Goal: Information Seeking & Learning: Find specific fact

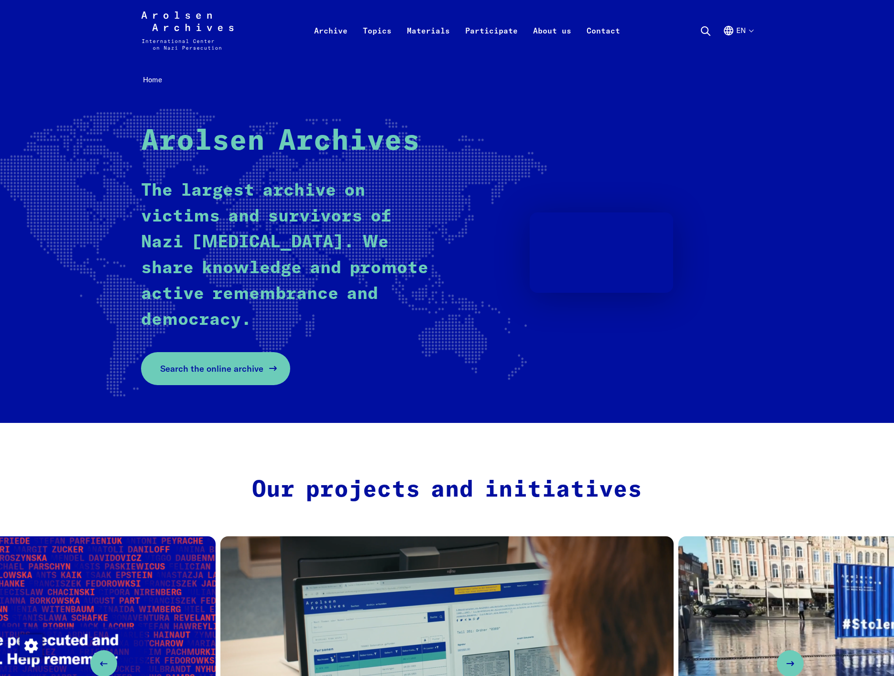
click at [245, 376] on link "Search the online archive" at bounding box center [215, 368] width 149 height 33
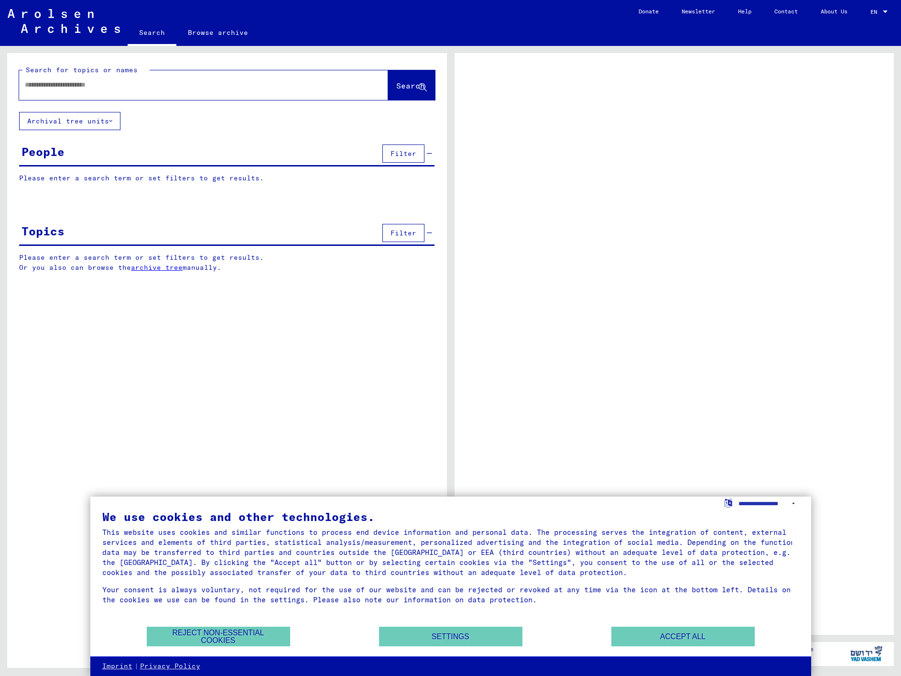
click at [244, 652] on div "We use cookies and other technologies. This website uses cookies and similar fu…" at bounding box center [450, 576] width 721 height 160
click at [248, 638] on button "Reject non-essential cookies" at bounding box center [218, 637] width 143 height 20
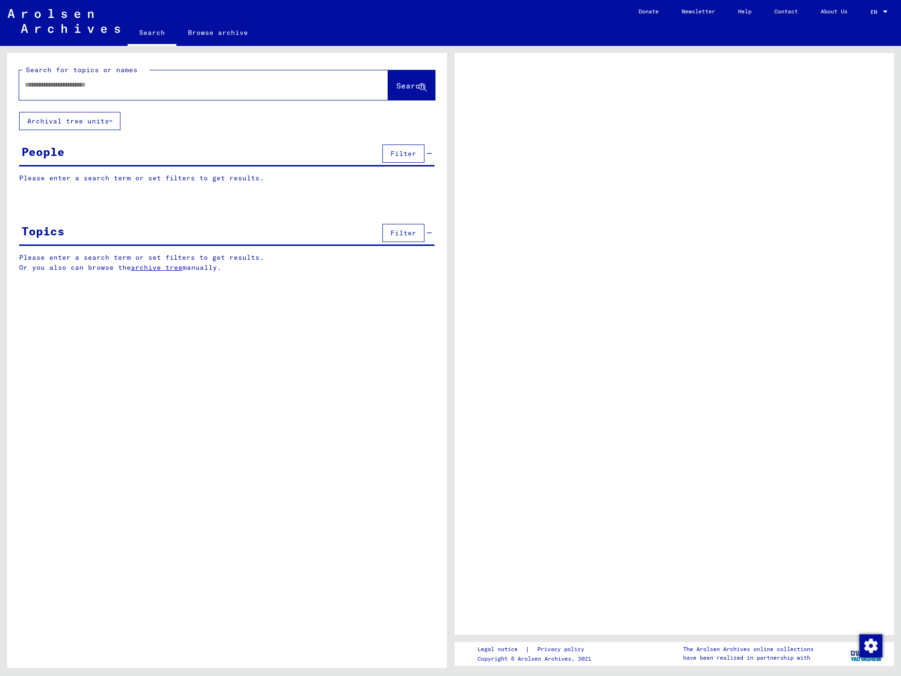
click at [401, 152] on span "Filter" at bounding box center [404, 153] width 26 height 9
click at [83, 155] on div "People Filter" at bounding box center [227, 154] width 416 height 24
click at [50, 158] on div "People" at bounding box center [43, 151] width 43 height 17
click at [71, 183] on p "Please enter a search term or set filters to get results." at bounding box center [227, 178] width 416 height 10
click at [79, 179] on p "Please enter a search term or set filters to get results." at bounding box center [227, 178] width 416 height 10
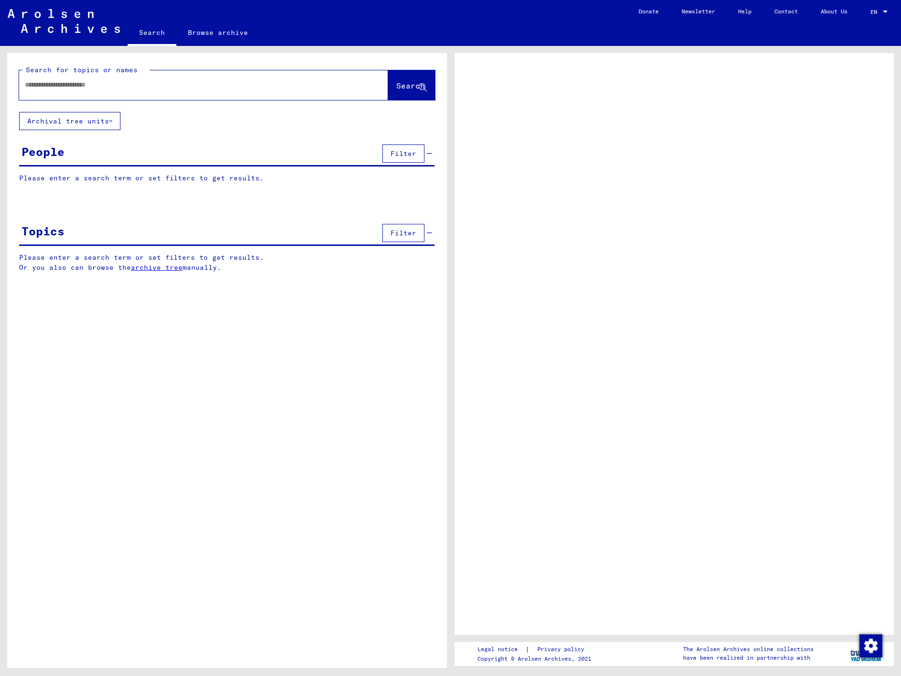
click at [280, 83] on input "text" at bounding box center [195, 85] width 341 height 10
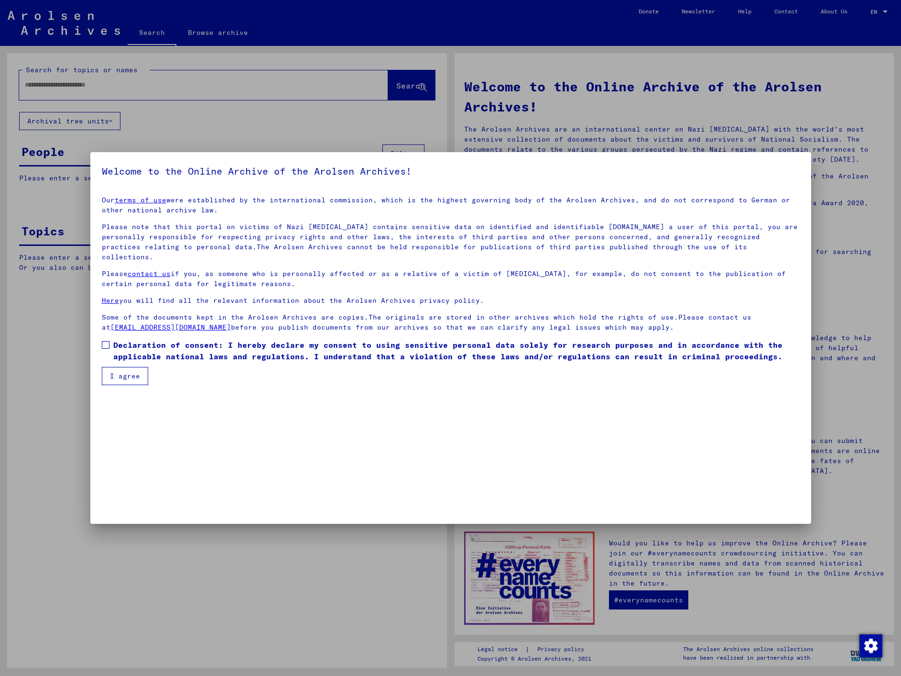
click at [141, 341] on span "Declaration of consent: I hereby declare my consent to using sensitive personal…" at bounding box center [456, 350] width 687 height 23
click at [109, 367] on button "I agree" at bounding box center [125, 376] width 46 height 18
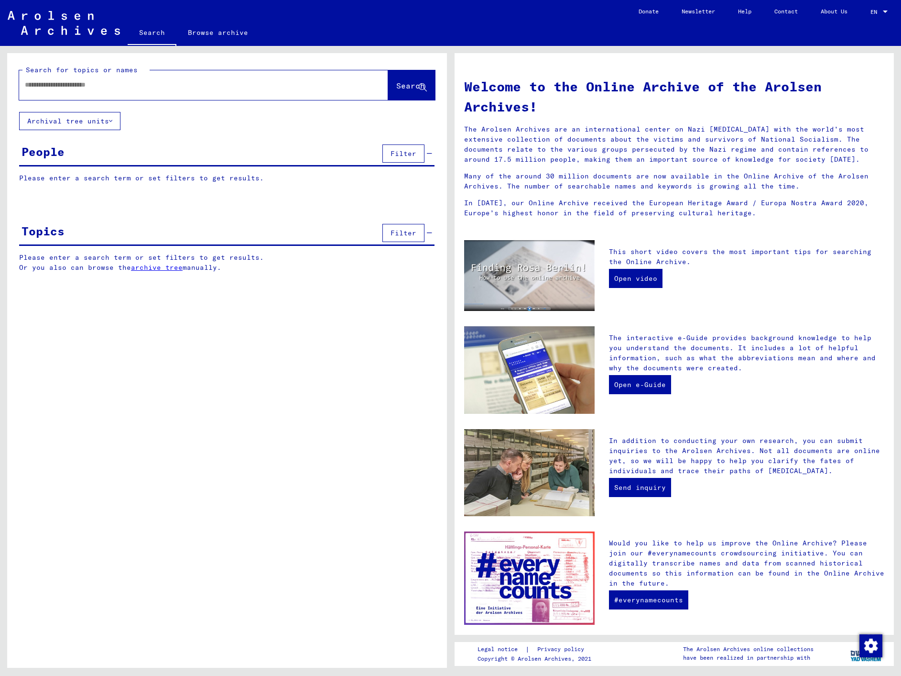
click at [81, 89] on input "text" at bounding box center [192, 85] width 335 height 10
type input "**********"
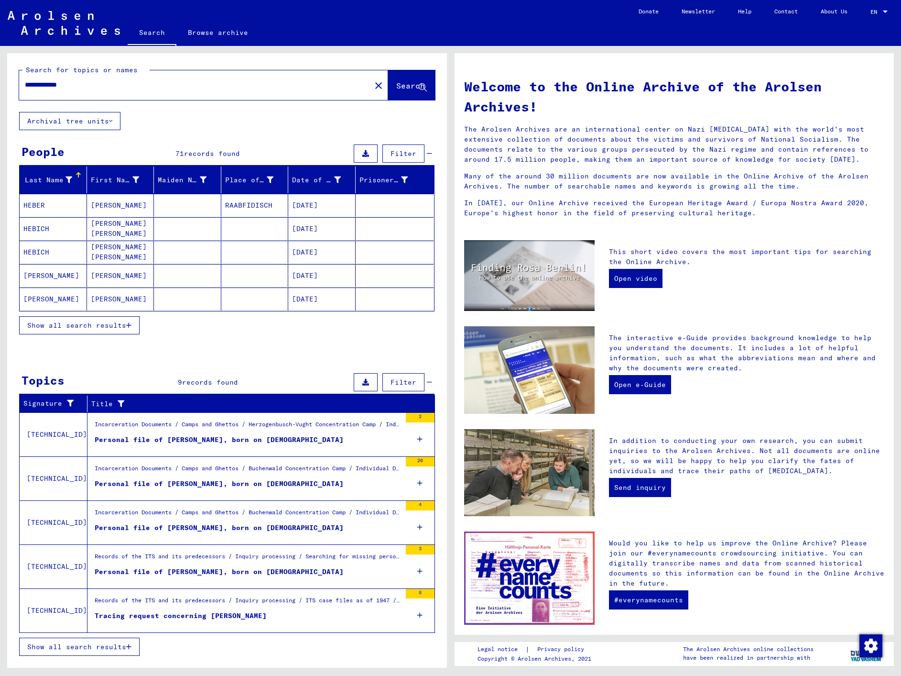
click at [415, 439] on div "2" at bounding box center [420, 434] width 29 height 43
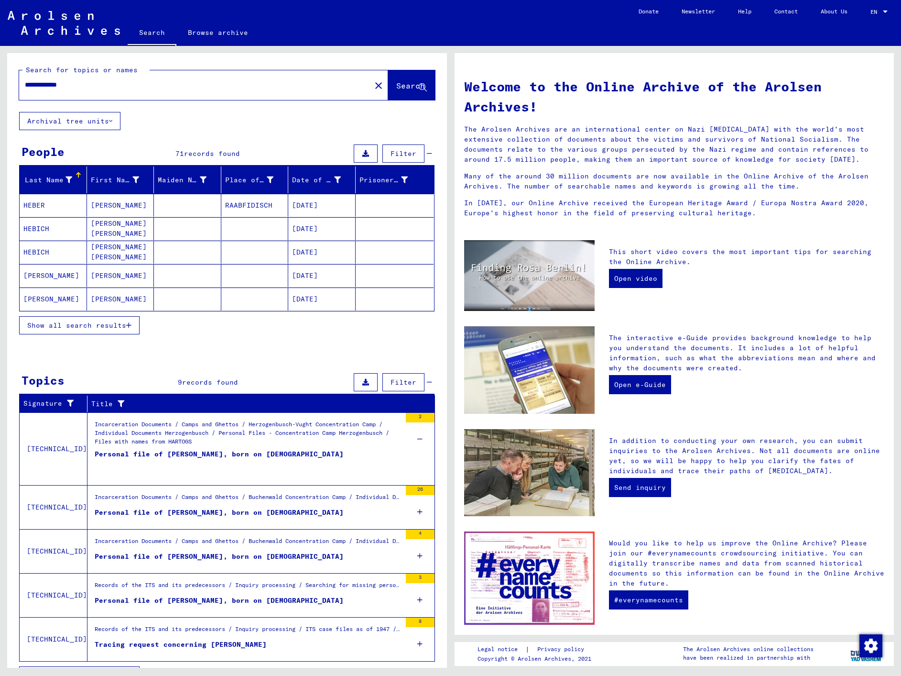
click at [225, 449] on div "Personal file of [PERSON_NAME], born on [DEMOGRAPHIC_DATA]" at bounding box center [219, 463] width 249 height 29
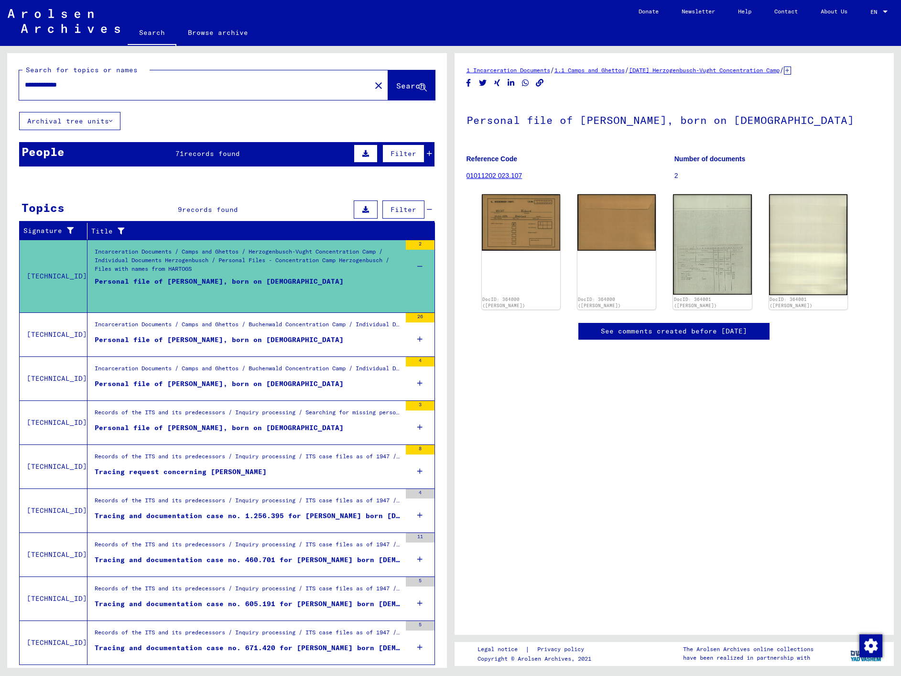
click at [194, 545] on div "Records of the ITS and its predecessors / Inquiry processing / ITS case files a…" at bounding box center [248, 546] width 307 height 13
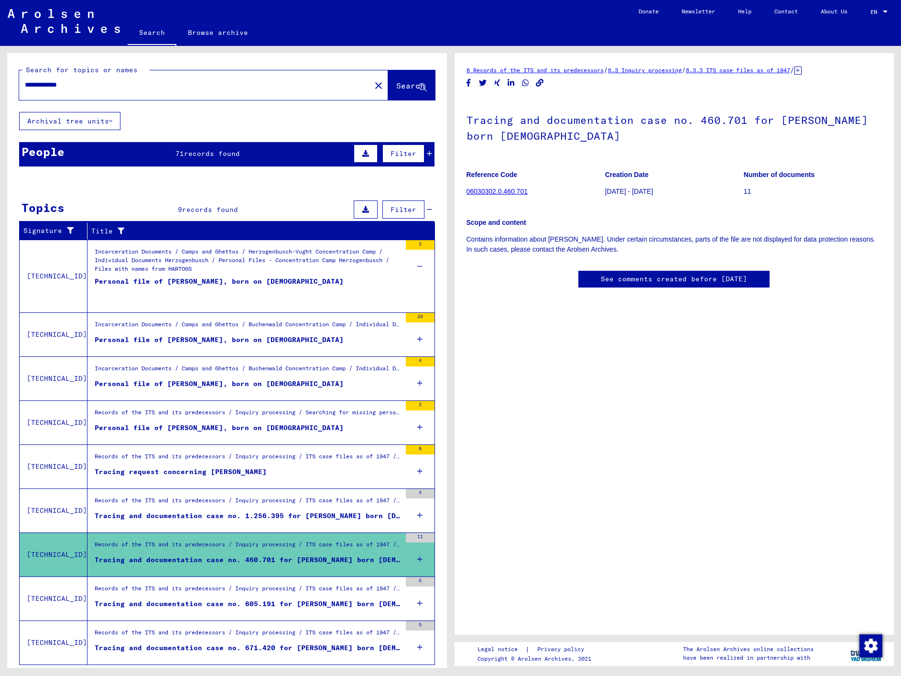
click at [508, 191] on link "06030302.0.460.701" at bounding box center [497, 191] width 61 height 8
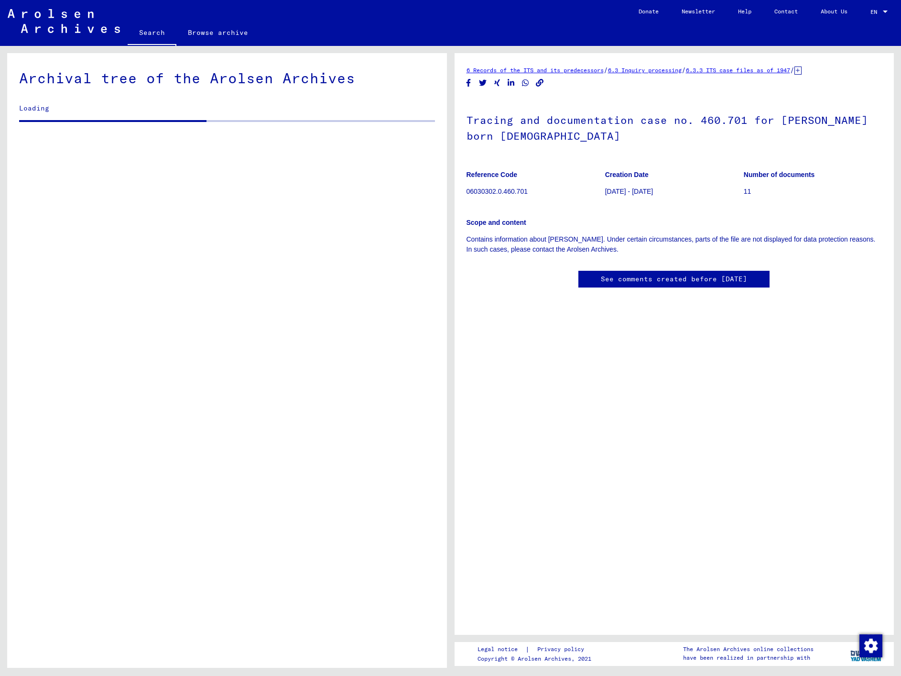
scroll to position [25530, 0]
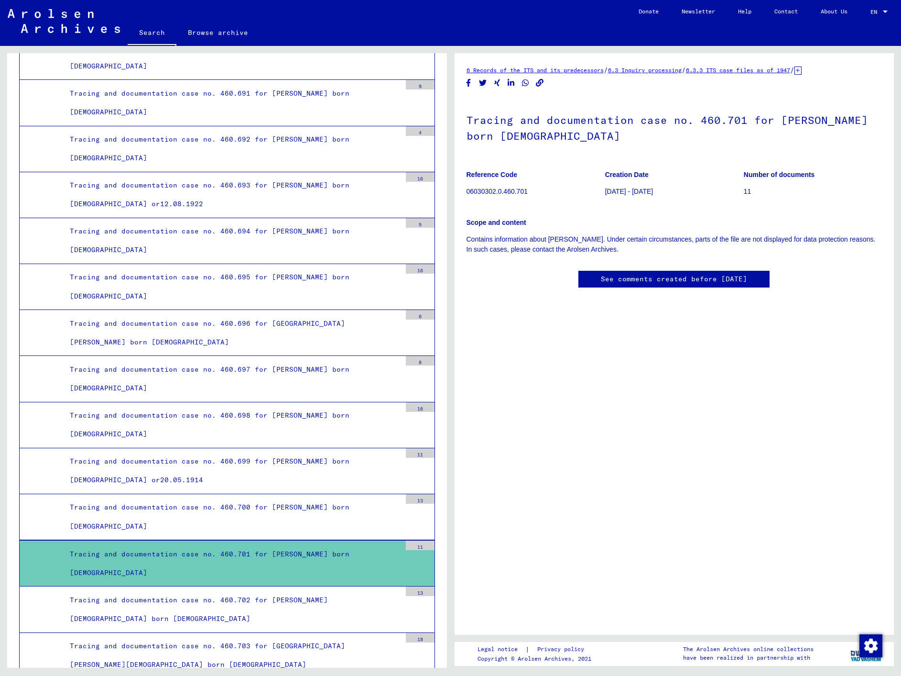
click at [808, 116] on h1 "Tracing and documentation case no. 460.701 for [PERSON_NAME] born [DEMOGRAPHIC_…" at bounding box center [675, 127] width 416 height 58
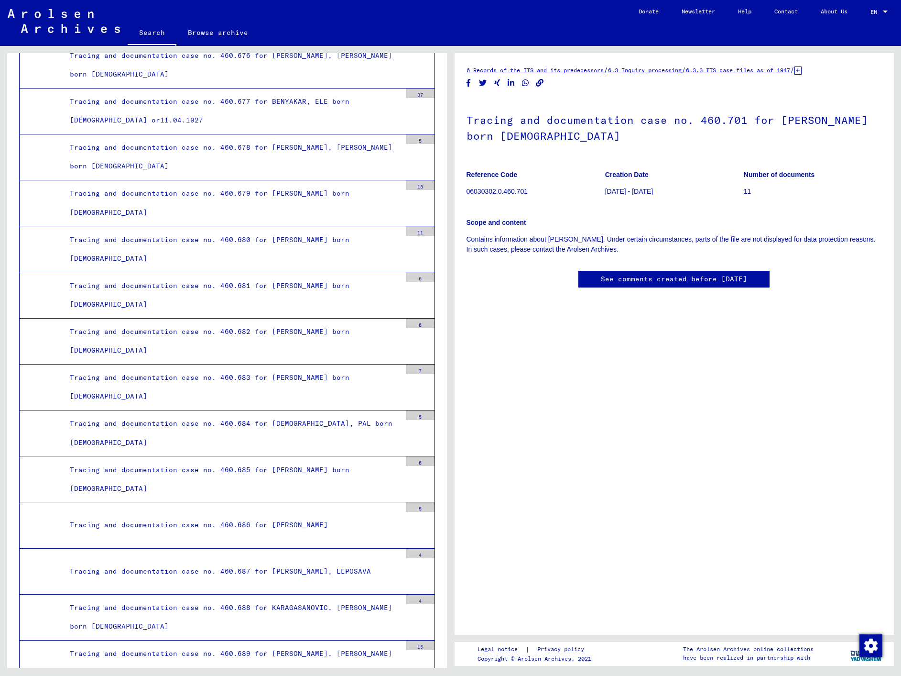
scroll to position [24447, 0]
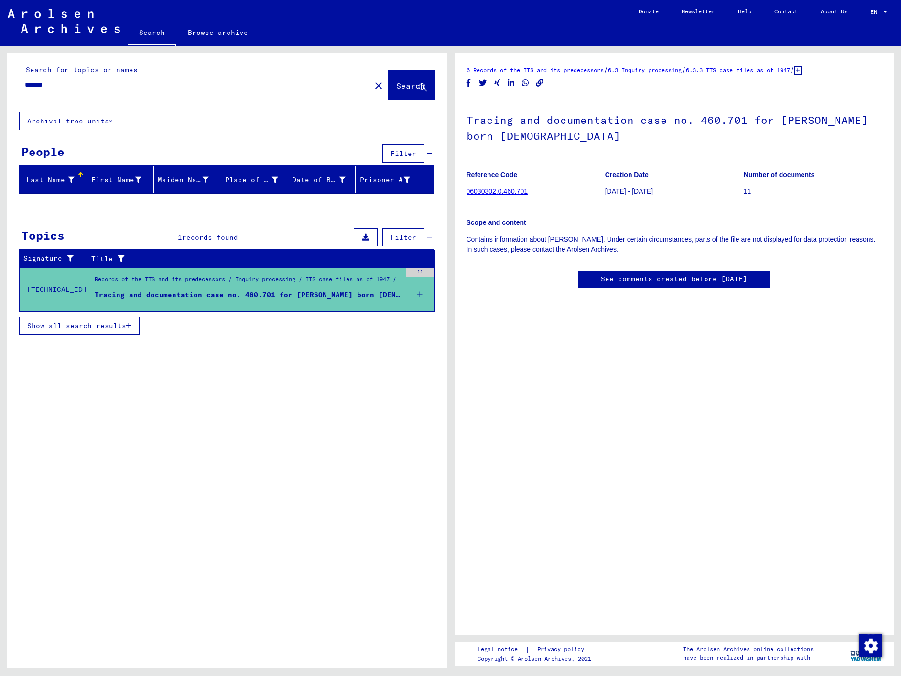
click at [355, 297] on div "Tracing and documentation case no. 460.701 for [PERSON_NAME] born [DEMOGRAPHIC_…" at bounding box center [248, 295] width 307 height 10
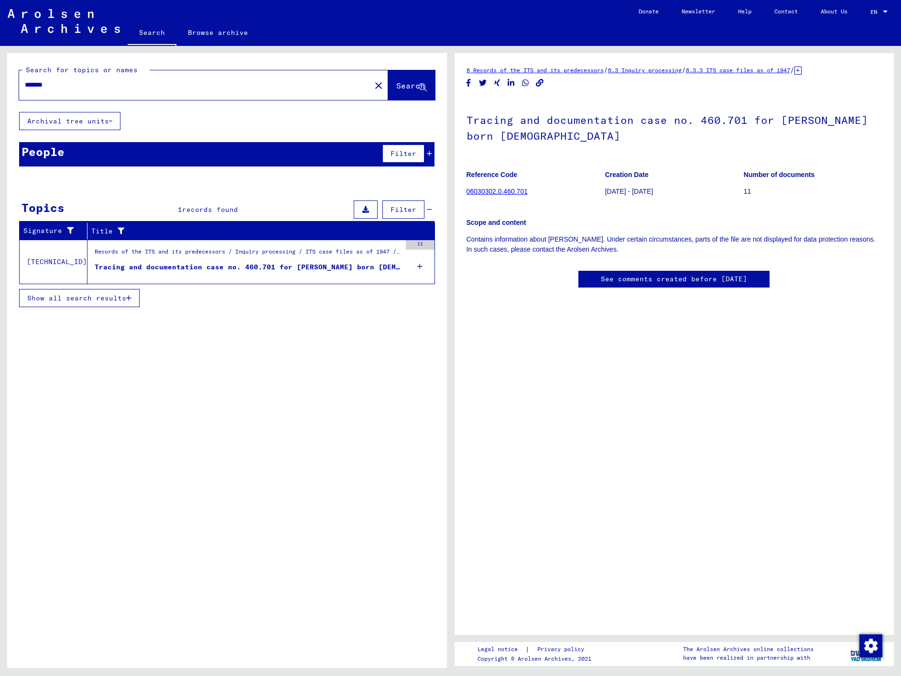
click at [180, 256] on div "Records of the ITS and its predecessors / Inquiry processing / ITS case files a…" at bounding box center [248, 253] width 307 height 13
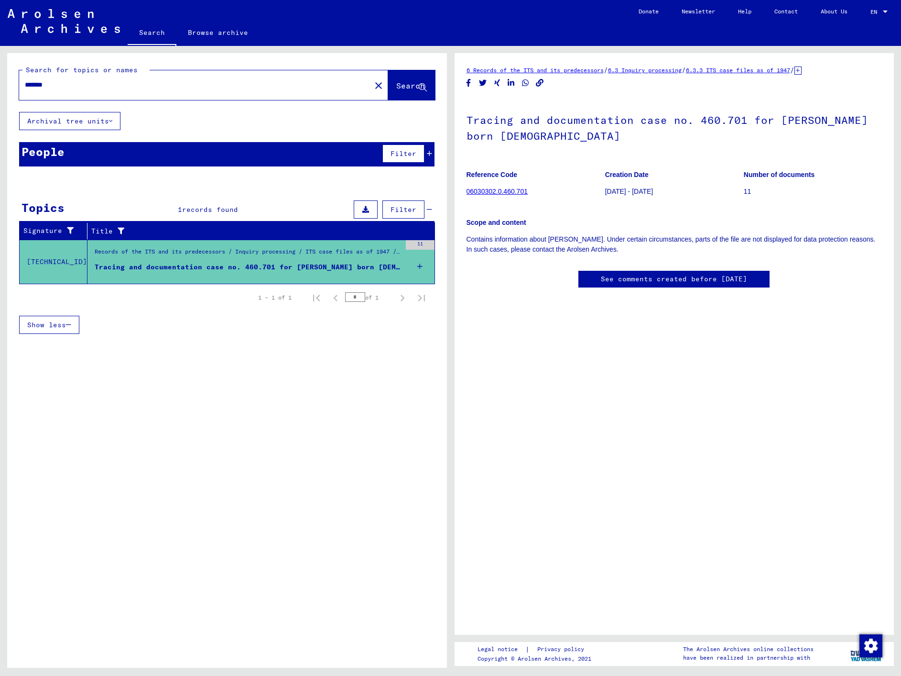
type input "**********"
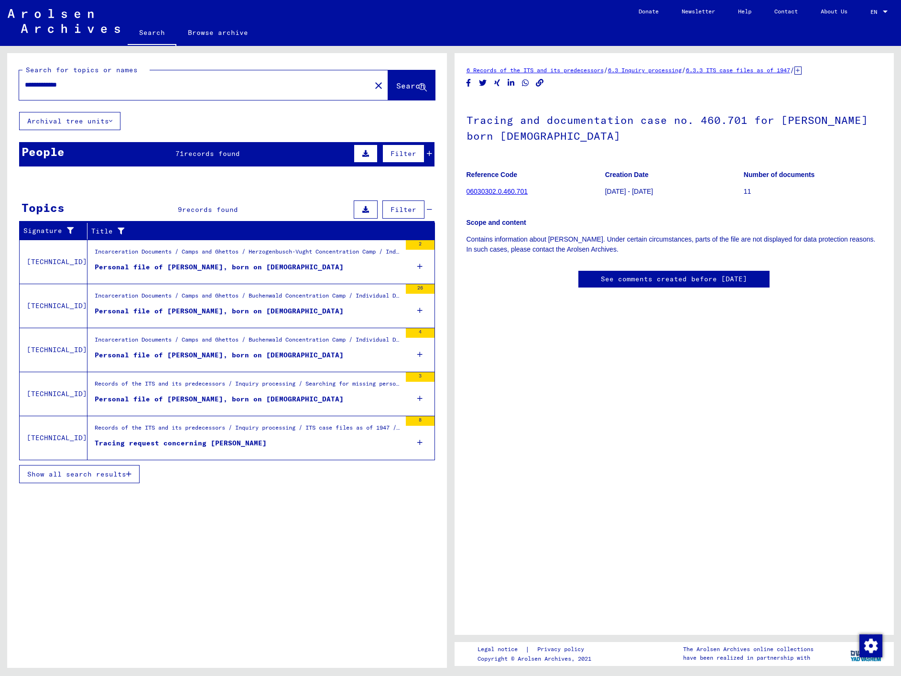
click at [418, 262] on mat-cell at bounding box center [395, 253] width 78 height 23
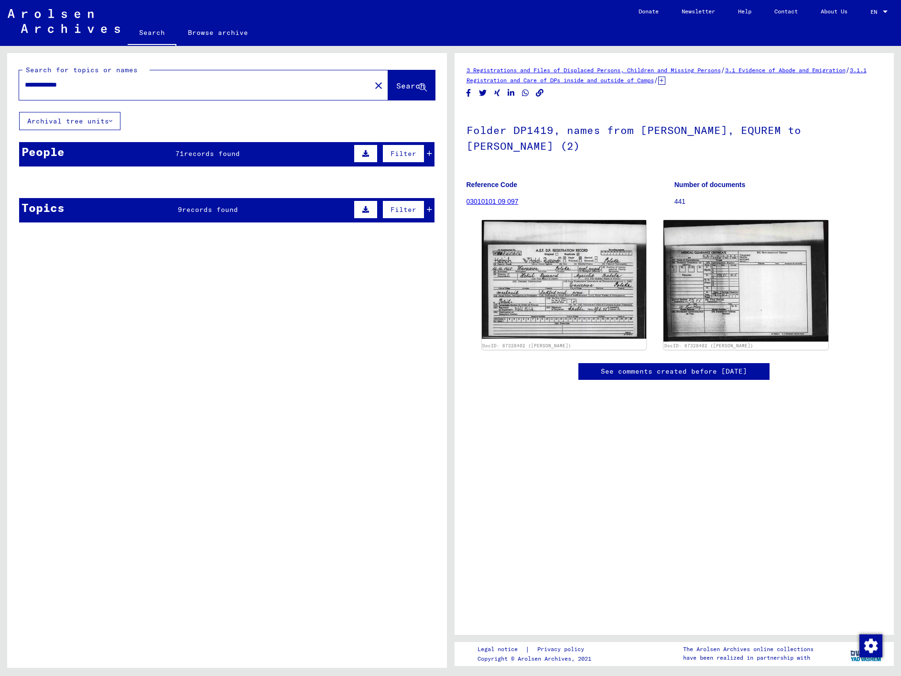
click at [285, 154] on div "People 71 records found Filter" at bounding box center [227, 154] width 416 height 24
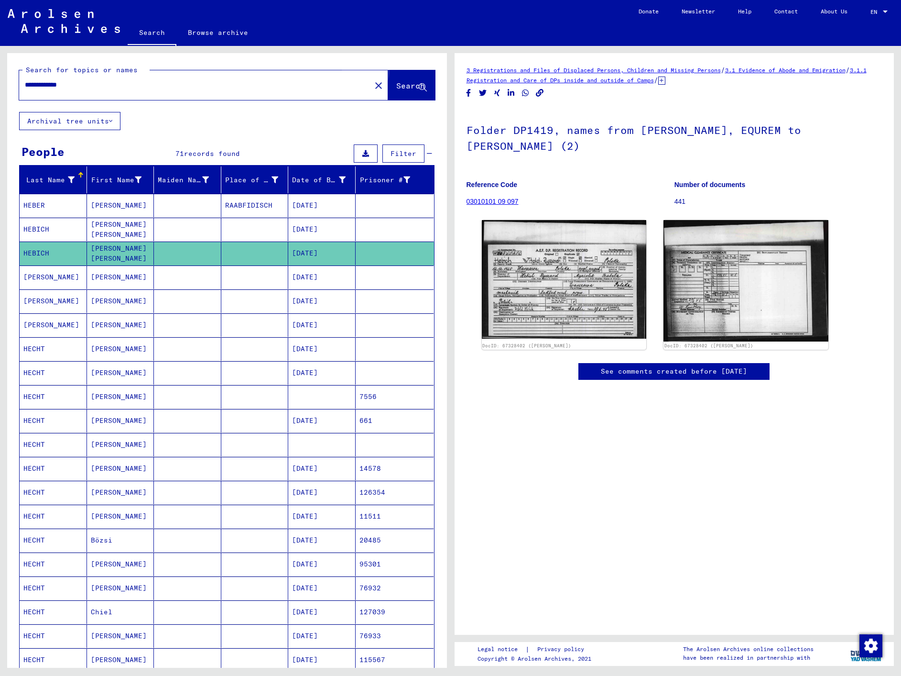
click at [397, 83] on span "Search" at bounding box center [410, 86] width 29 height 10
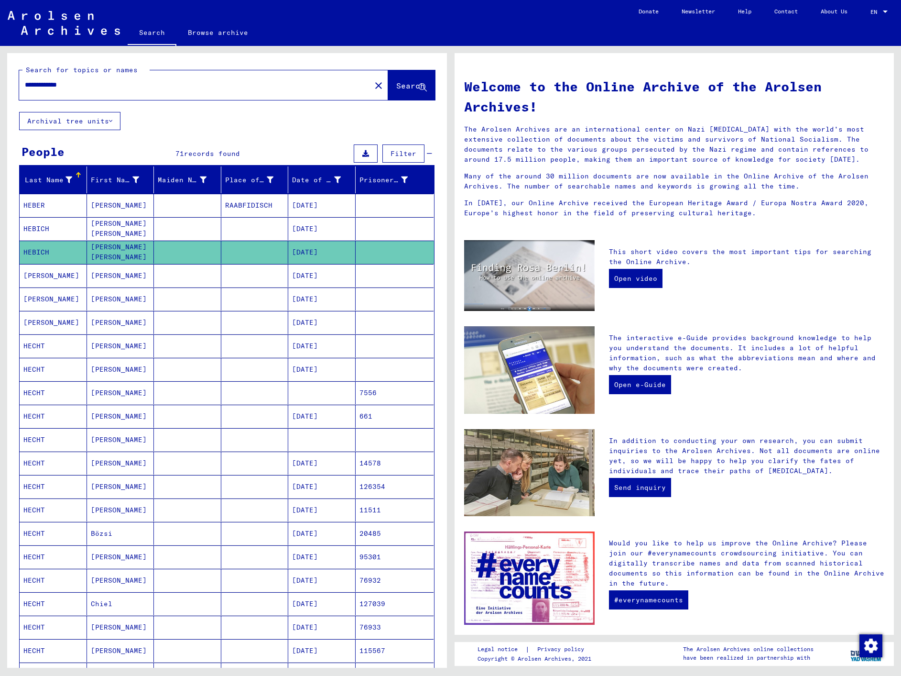
click at [396, 83] on span "Search" at bounding box center [410, 86] width 29 height 10
click at [398, 87] on span "Search" at bounding box center [410, 86] width 29 height 10
click at [404, 89] on span "Search" at bounding box center [410, 86] width 29 height 10
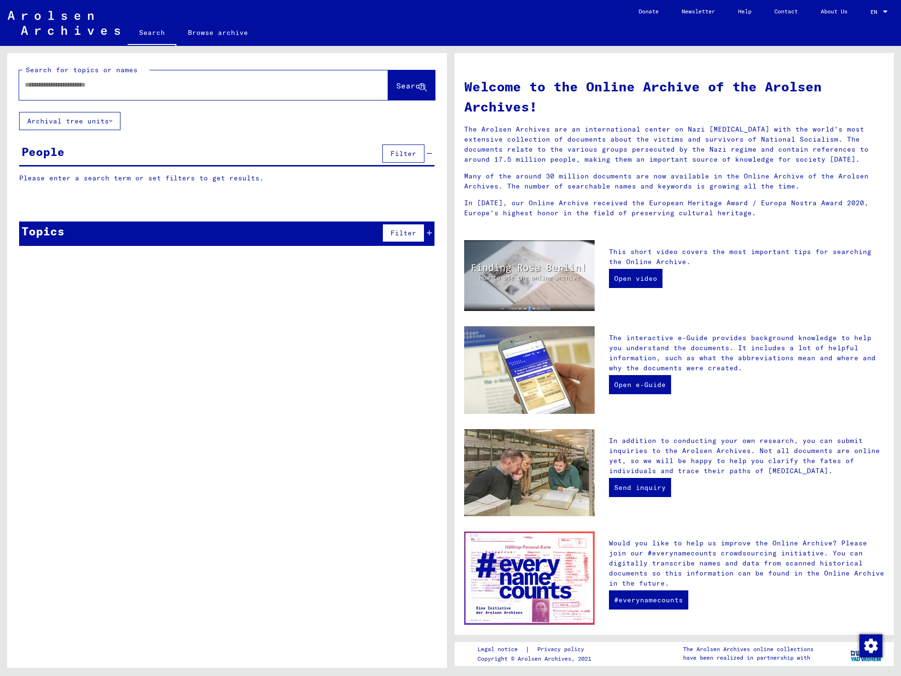
click at [321, 87] on input "text" at bounding box center [192, 85] width 335 height 10
type input "**********"
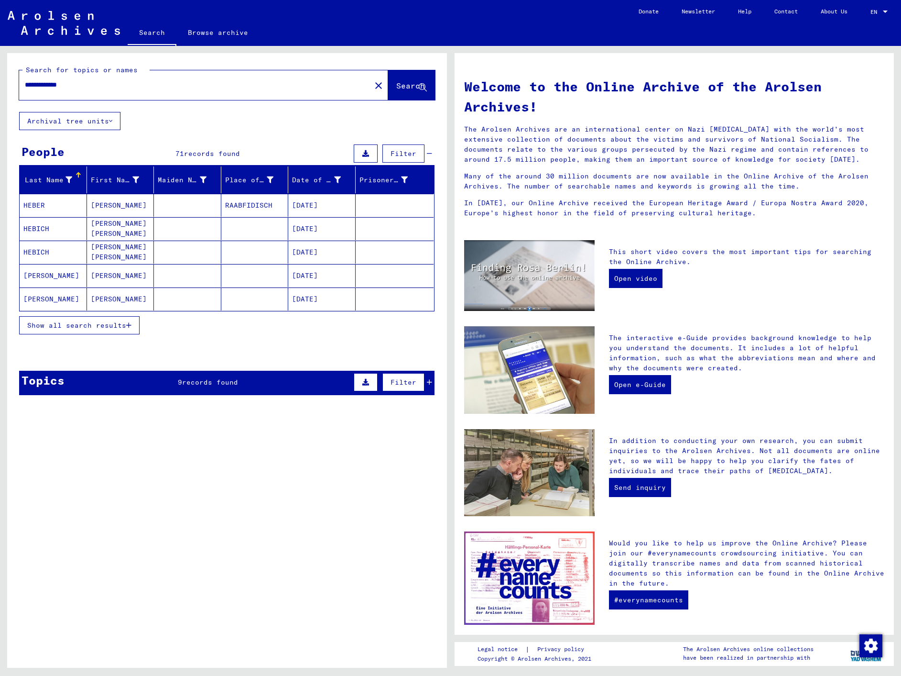
click at [72, 329] on button "Show all search results" at bounding box center [79, 325] width 121 height 18
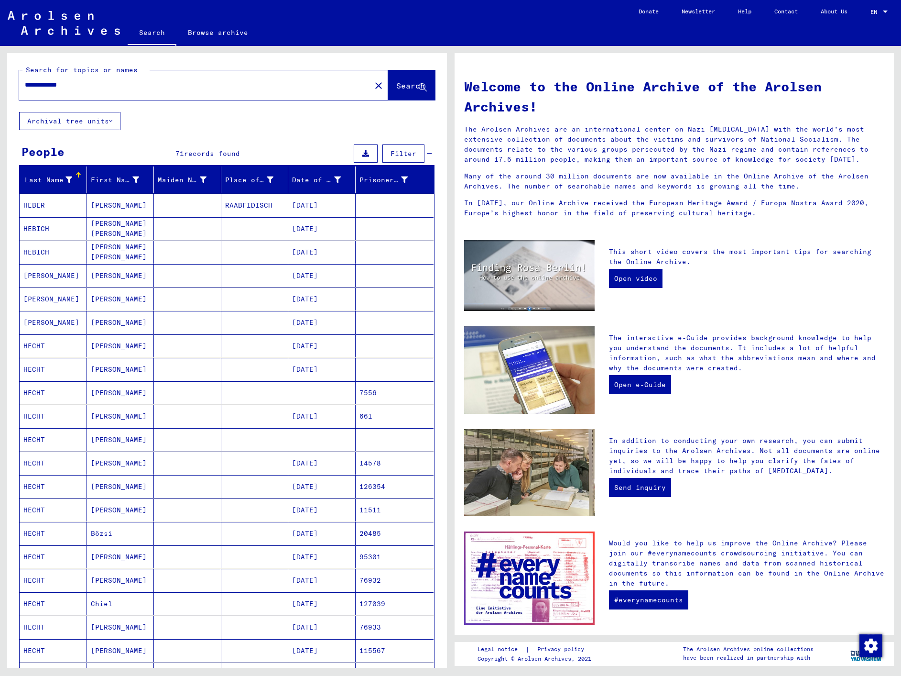
click at [92, 365] on mat-cell "[PERSON_NAME]" at bounding box center [120, 369] width 67 height 23
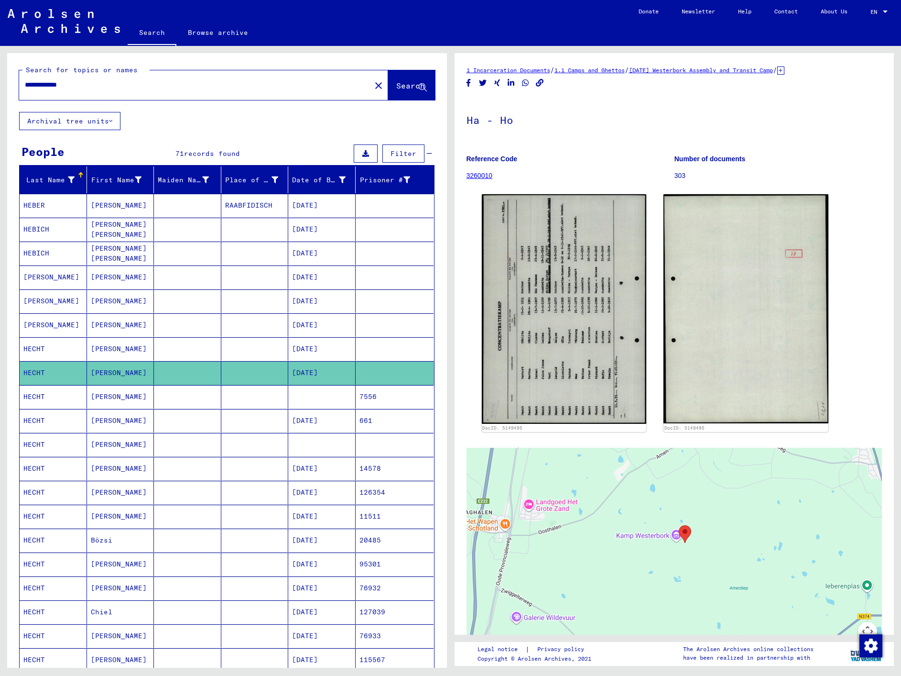
drag, startPoint x: 725, startPoint y: 524, endPoint x: 680, endPoint y: 563, distance: 59.3
click at [684, 593] on div at bounding box center [675, 567] width 416 height 239
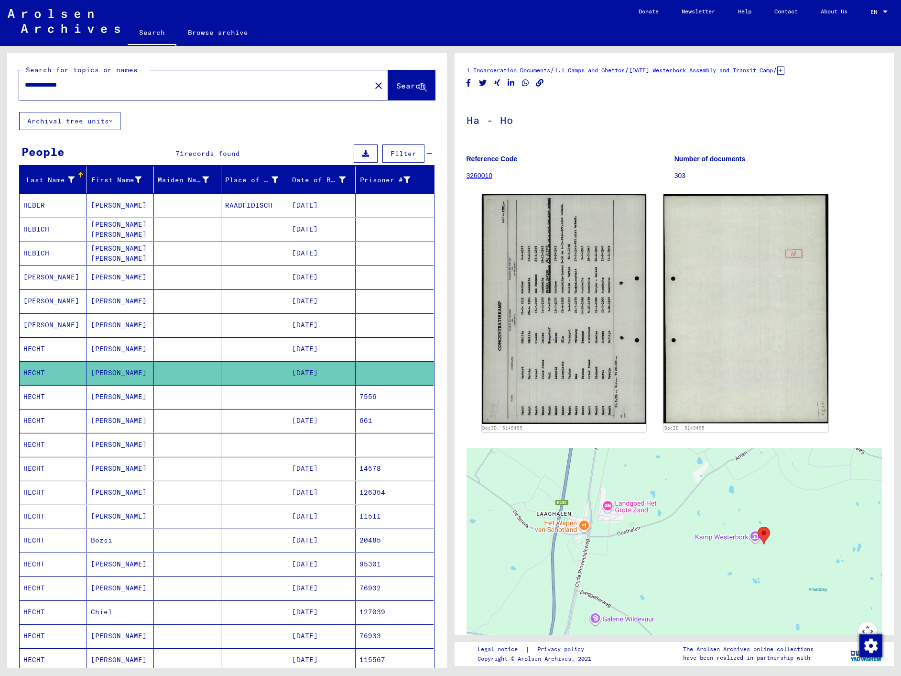
drag, startPoint x: 598, startPoint y: 525, endPoint x: 661, endPoint y: 523, distance: 63.2
click at [661, 523] on div at bounding box center [675, 567] width 416 height 239
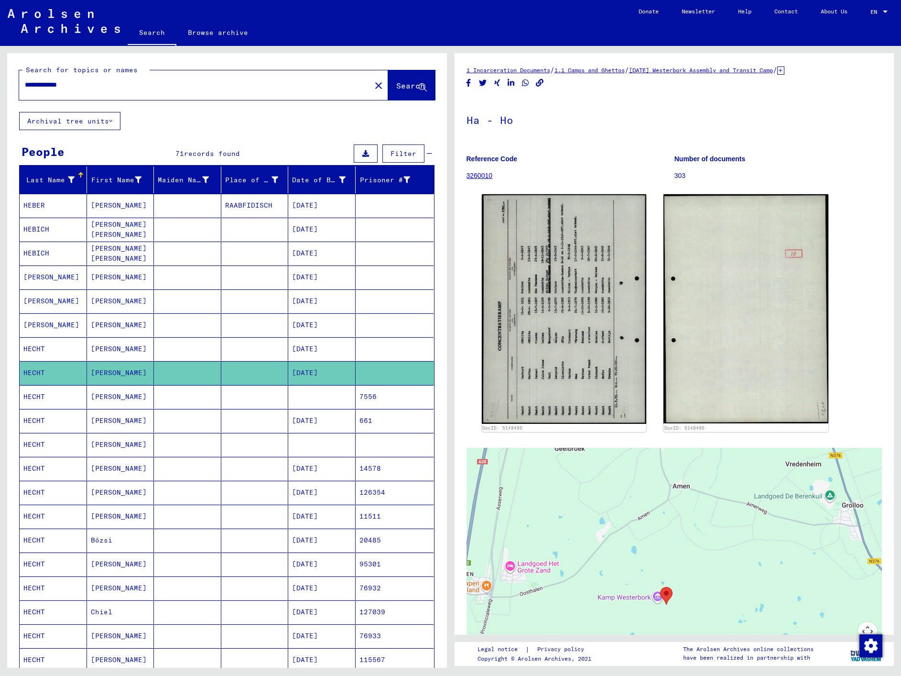
drag, startPoint x: 665, startPoint y: 517, endPoint x: 564, endPoint y: 575, distance: 116.4
click at [564, 576] on div at bounding box center [675, 567] width 416 height 239
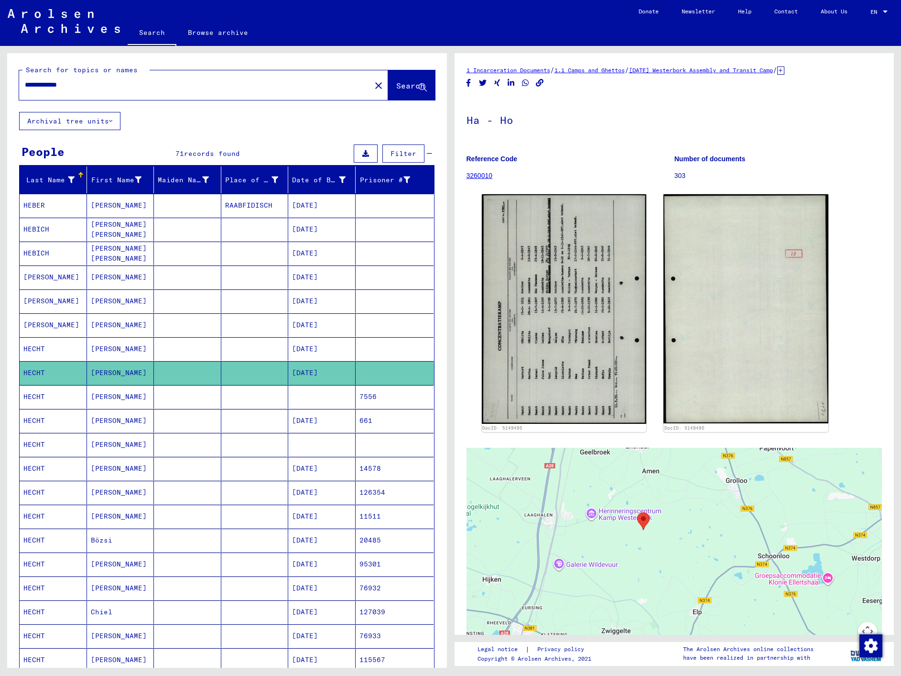
drag, startPoint x: 719, startPoint y: 537, endPoint x: 682, endPoint y: 498, distance: 53.4
click at [682, 498] on div at bounding box center [675, 567] width 416 height 239
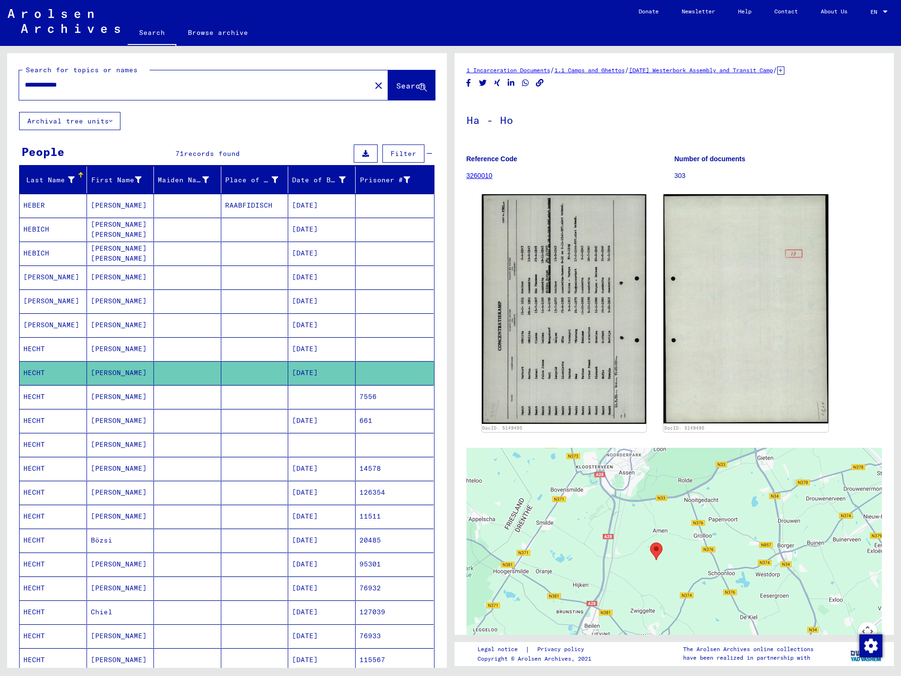
drag, startPoint x: 641, startPoint y: 489, endPoint x: 637, endPoint y: 526, distance: 36.6
click at [637, 526] on div at bounding box center [675, 567] width 416 height 239
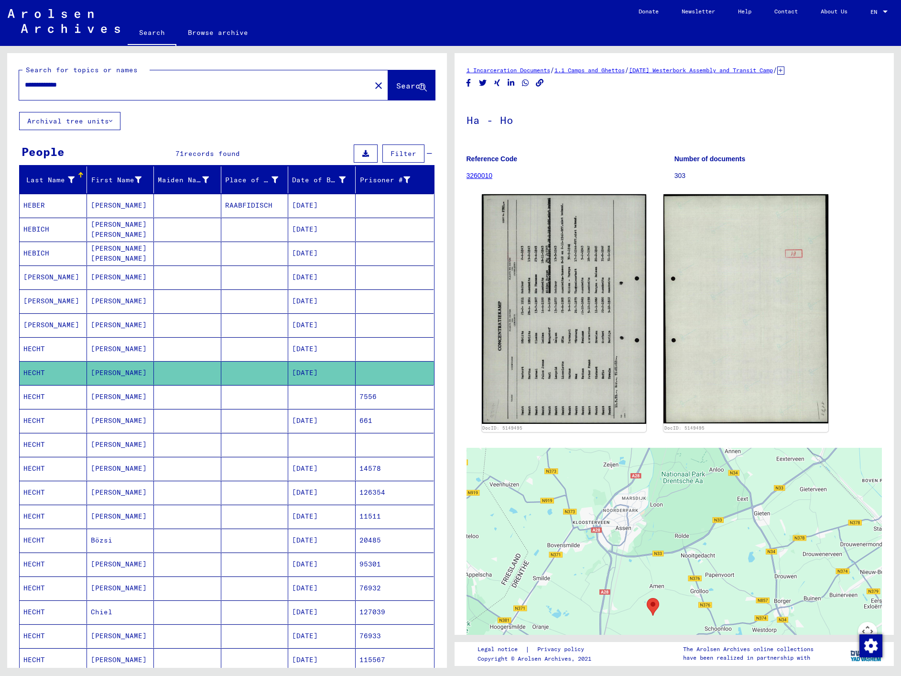
drag, startPoint x: 637, startPoint y: 526, endPoint x: 633, endPoint y: 583, distance: 57.0
click at [633, 583] on div at bounding box center [675, 567] width 416 height 239
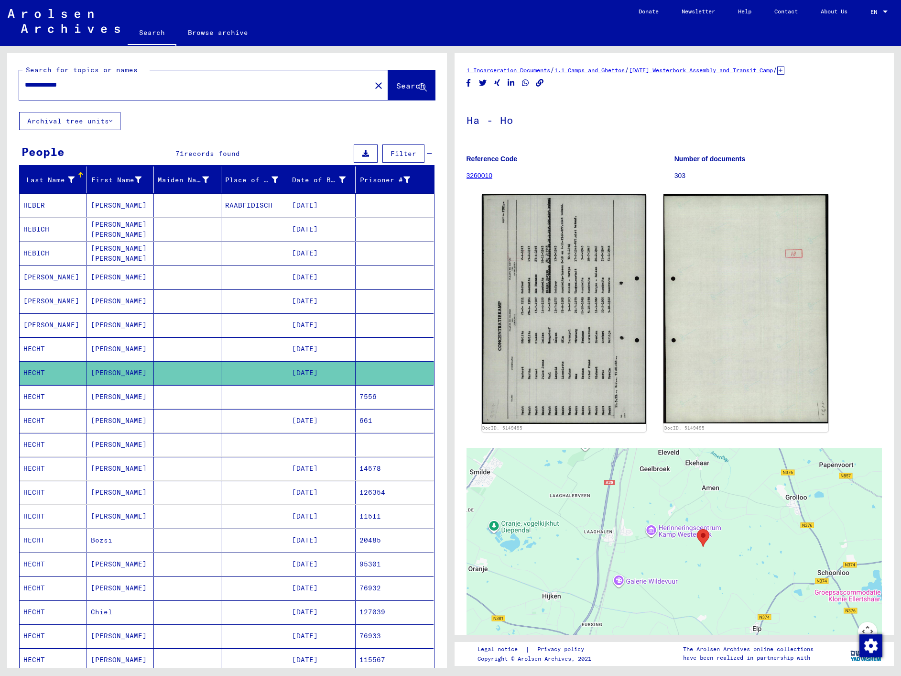
drag, startPoint x: 779, startPoint y: 518, endPoint x: 734, endPoint y: 551, distance: 56.1
click at [735, 552] on div at bounding box center [675, 567] width 416 height 239
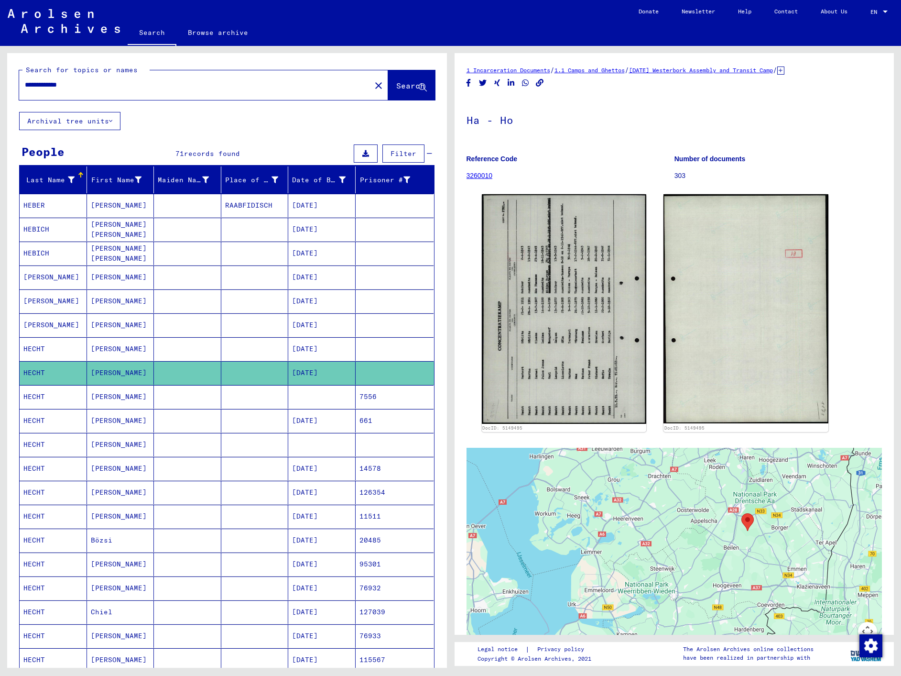
drag, startPoint x: 760, startPoint y: 593, endPoint x: 753, endPoint y: 529, distance: 64.1
click at [753, 529] on div at bounding box center [675, 567] width 416 height 239
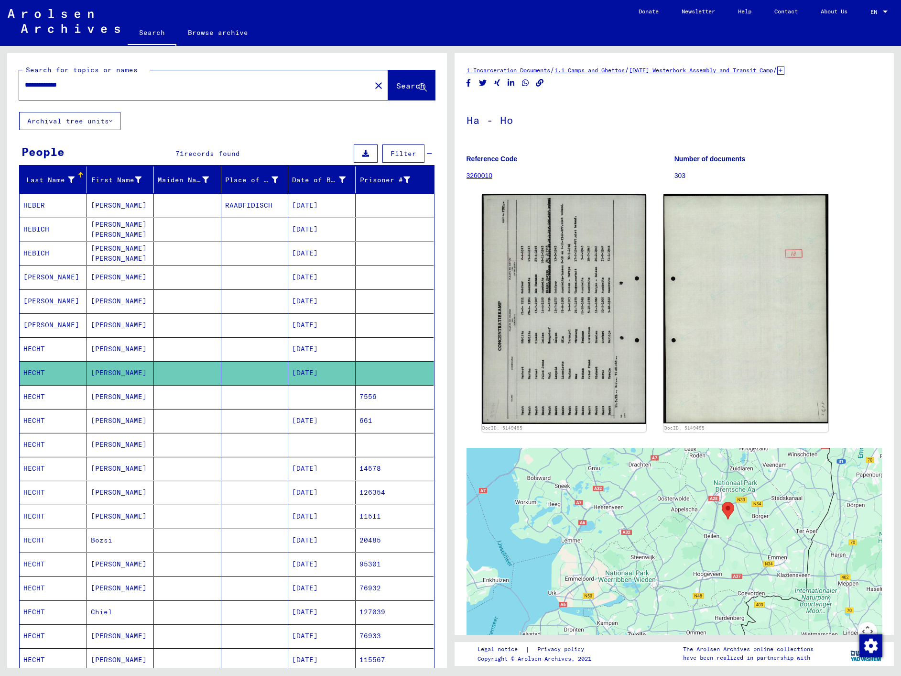
drag, startPoint x: 749, startPoint y: 531, endPoint x: 729, endPoint y: 536, distance: 20.8
click at [729, 536] on div at bounding box center [675, 567] width 416 height 239
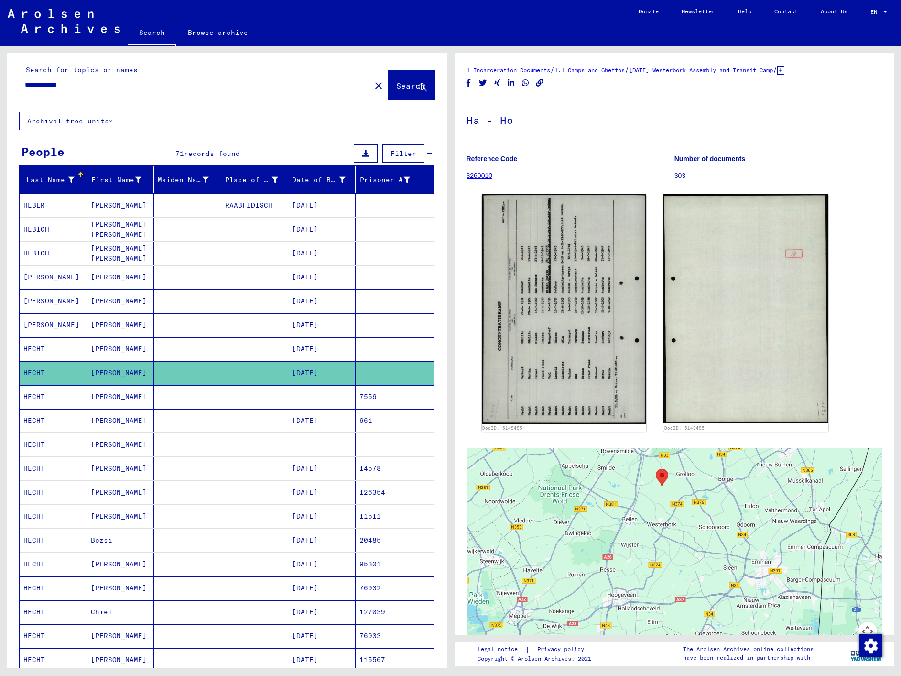
drag, startPoint x: 791, startPoint y: 541, endPoint x: 739, endPoint y: 527, distance: 53.7
click at [739, 527] on div at bounding box center [675, 567] width 416 height 239
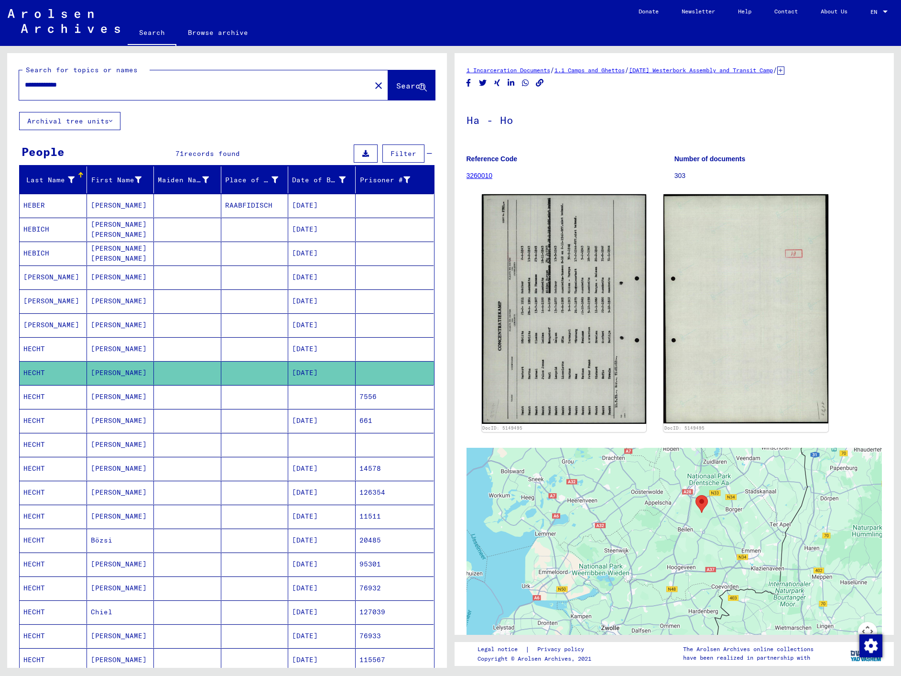
click at [118, 347] on mat-cell "[PERSON_NAME]" at bounding box center [120, 348] width 67 height 23
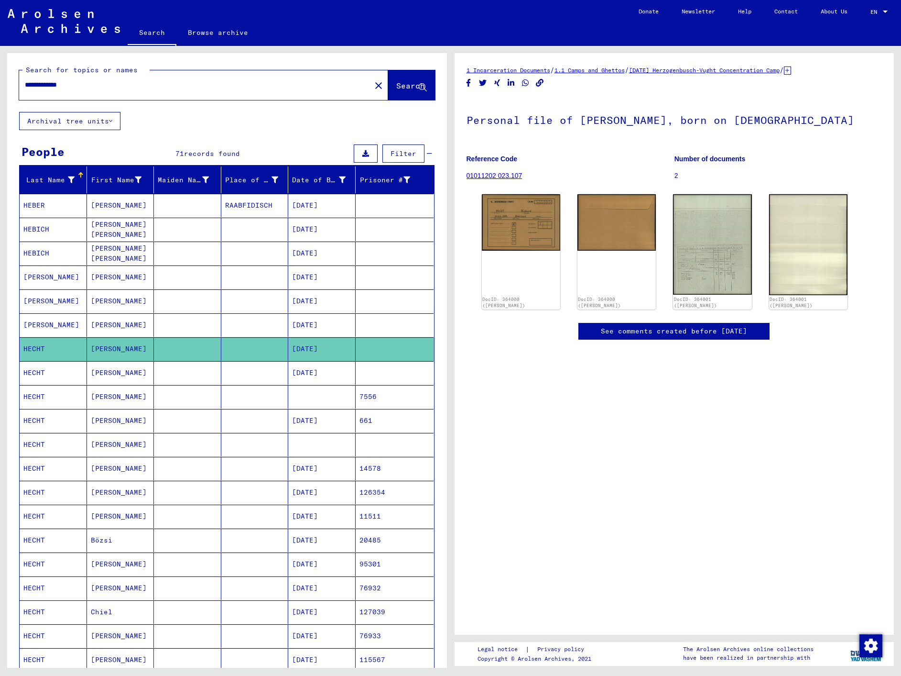
click at [130, 398] on mat-cell "[PERSON_NAME]" at bounding box center [120, 396] width 67 height 23
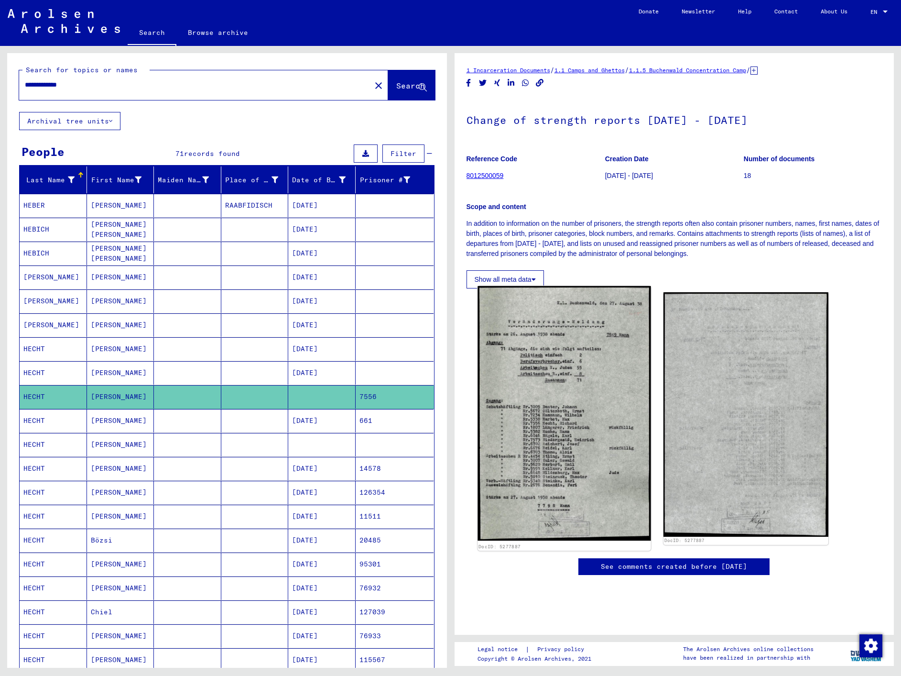
click at [590, 350] on img at bounding box center [564, 413] width 173 height 254
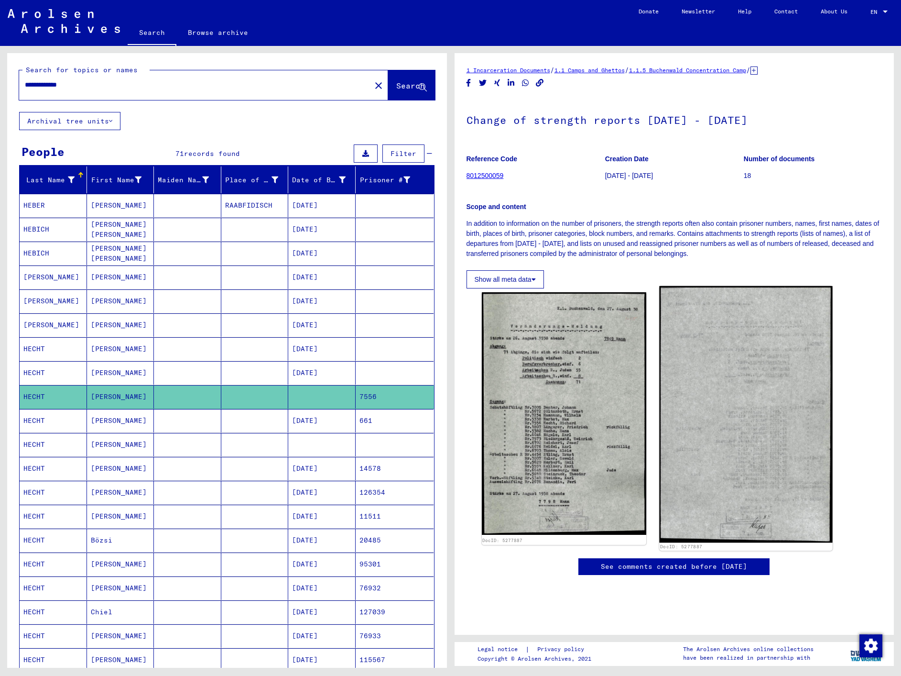
scroll to position [245, 0]
